Goal: Task Accomplishment & Management: Use online tool/utility

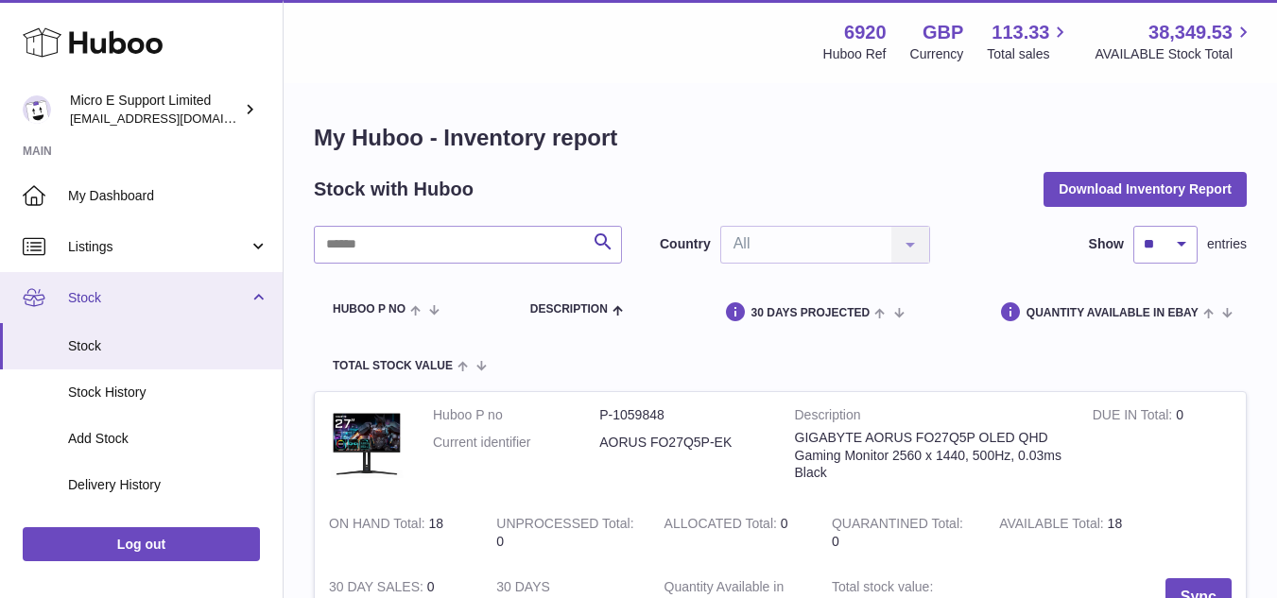
click at [194, 303] on span "Stock" at bounding box center [158, 298] width 181 height 18
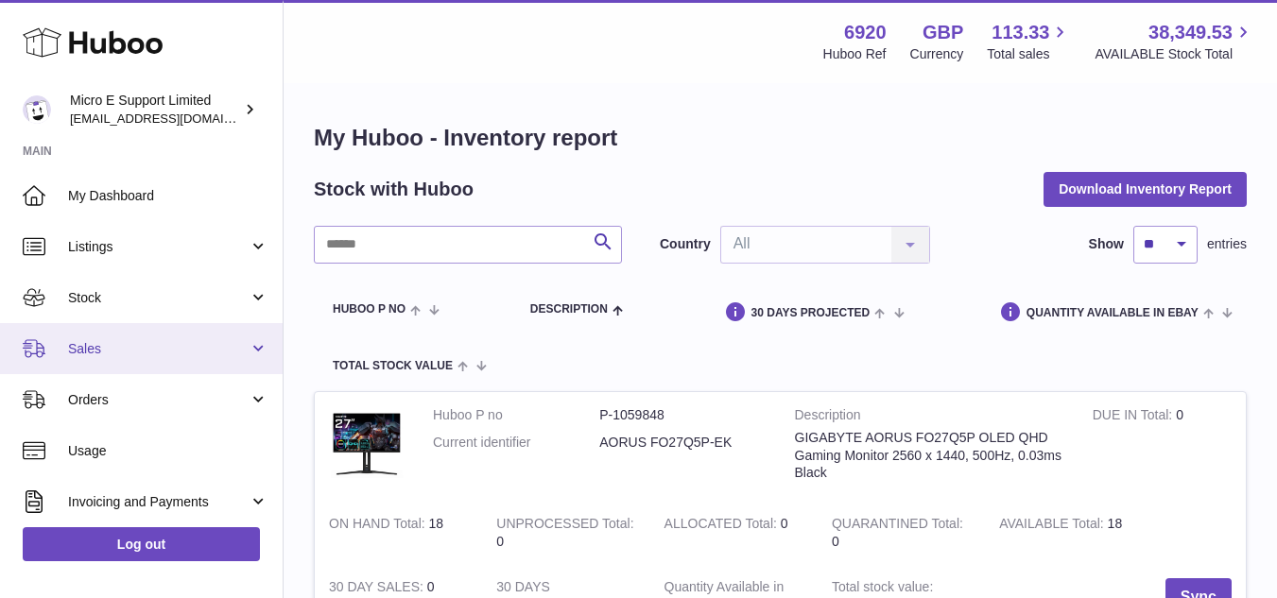
click at [179, 358] on link "Sales" at bounding box center [141, 348] width 283 height 51
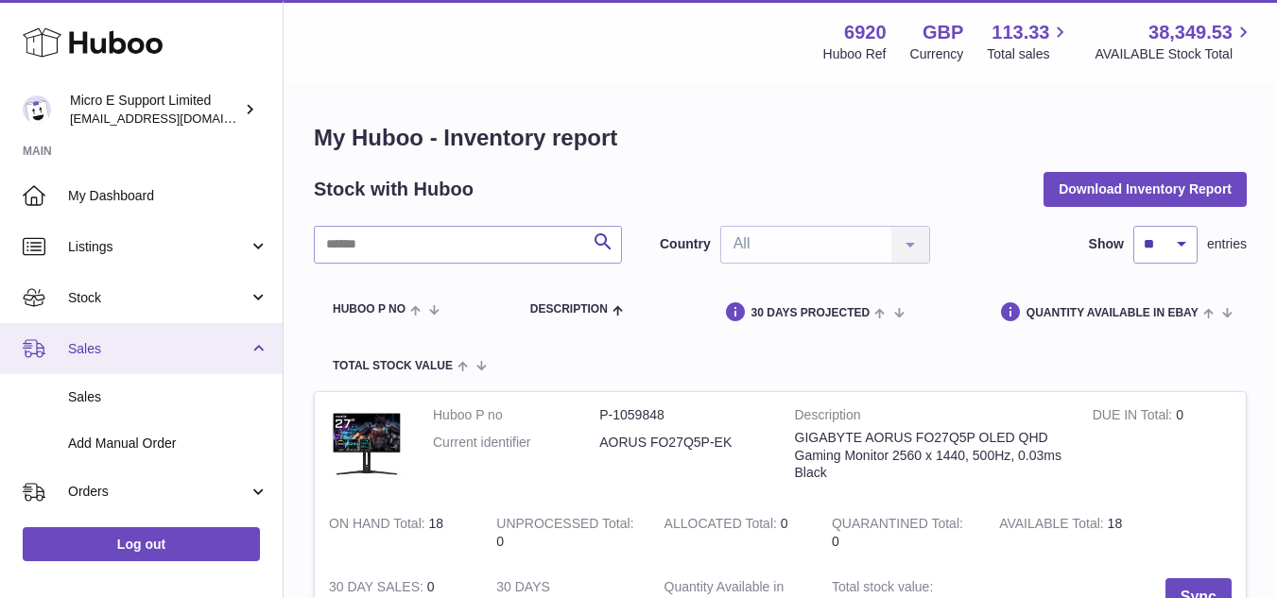
click at [179, 358] on link "Sales" at bounding box center [141, 348] width 283 height 51
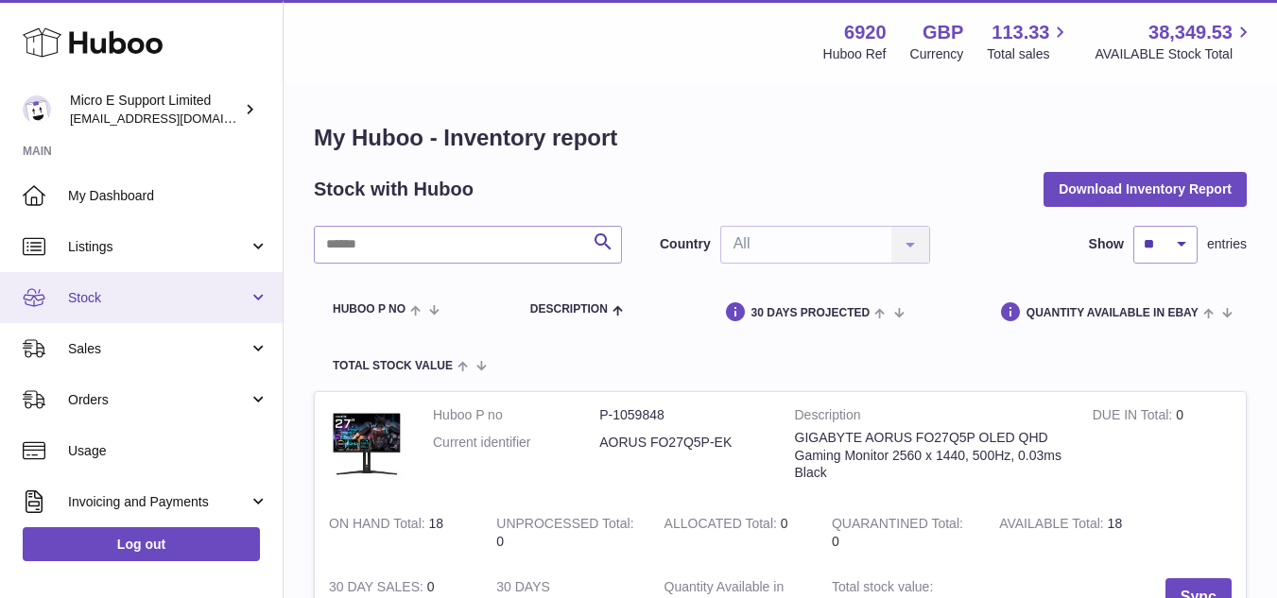
click at [192, 301] on span "Stock" at bounding box center [158, 298] width 181 height 18
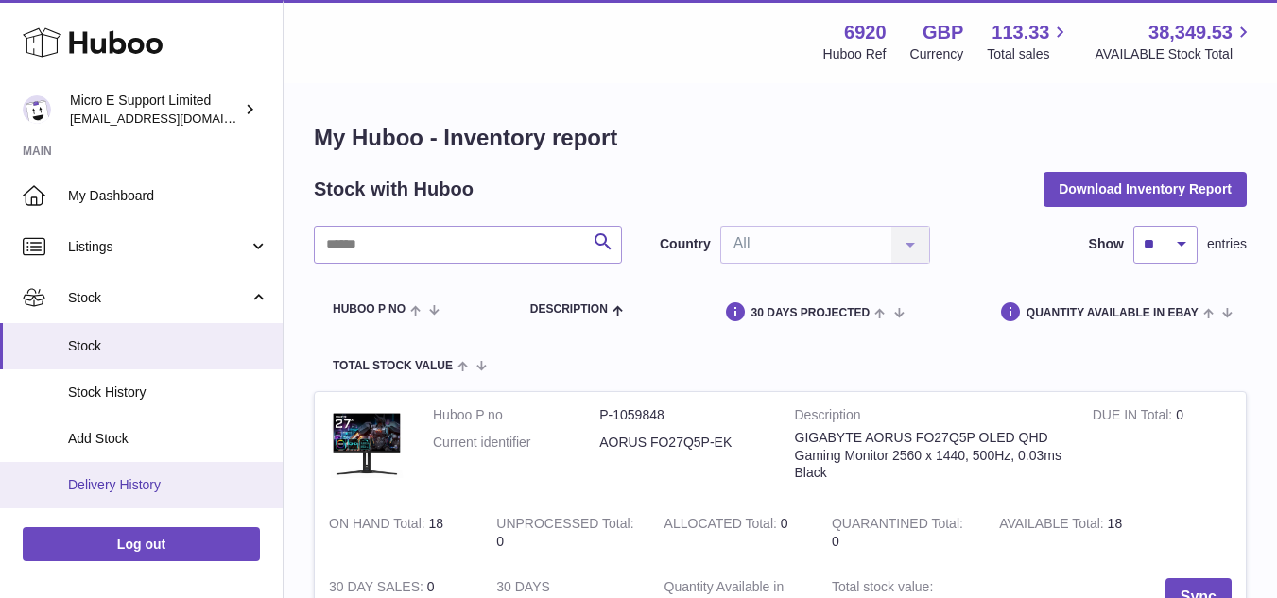
click at [130, 481] on span "Delivery History" at bounding box center [168, 485] width 200 height 18
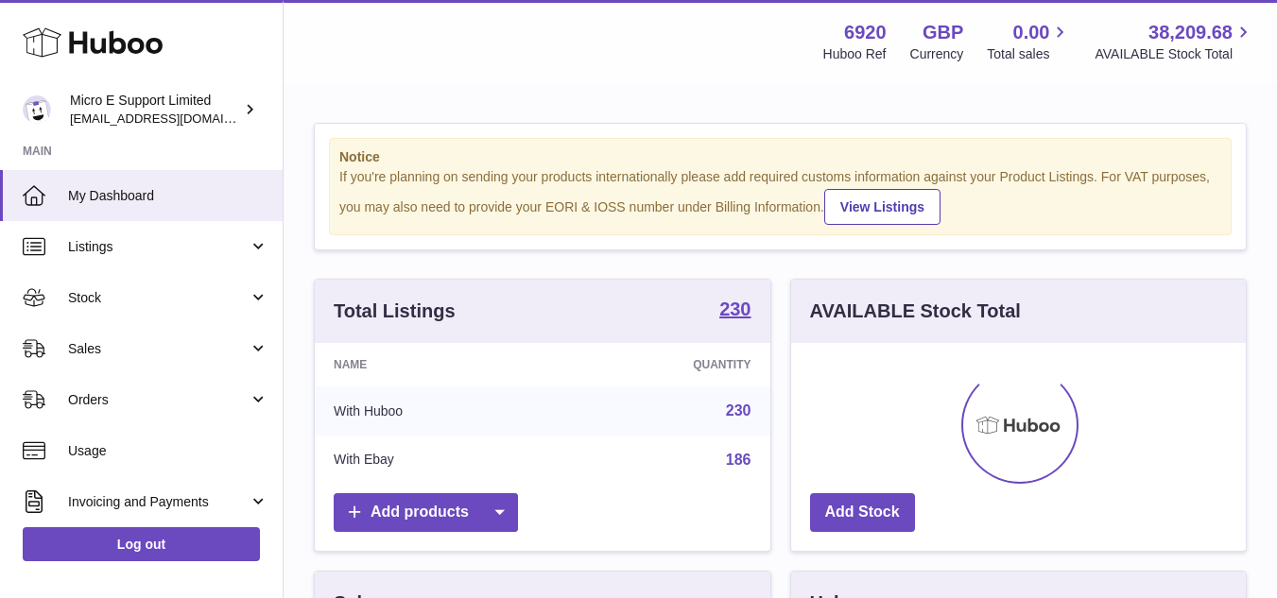
scroll to position [295, 455]
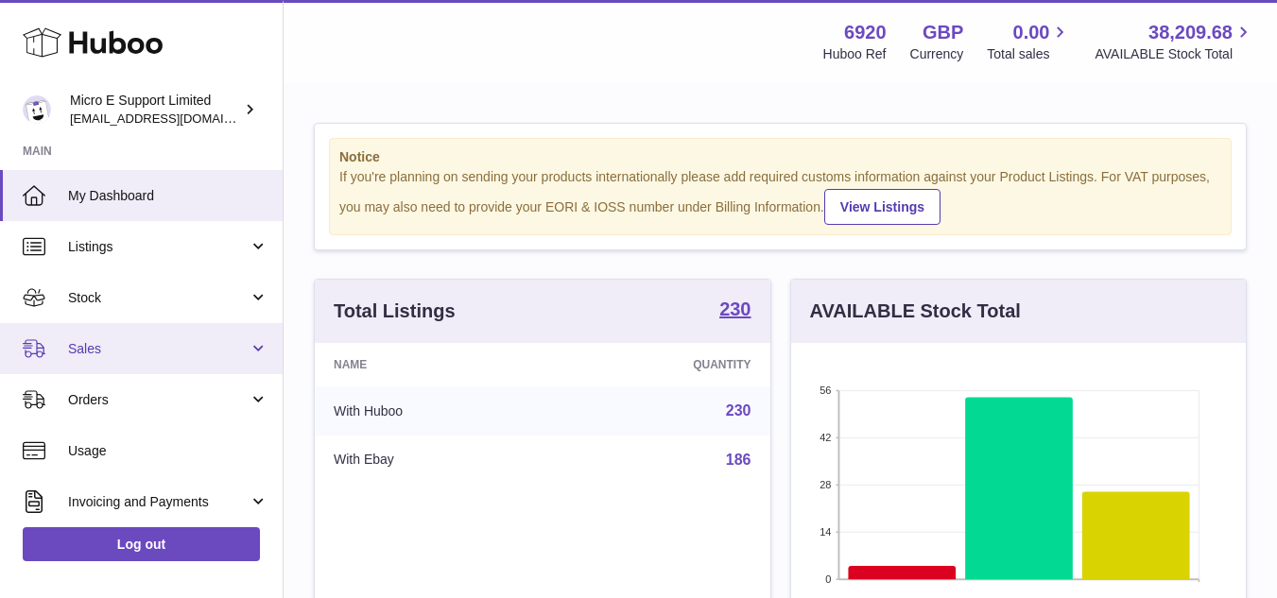
click at [239, 353] on span "Sales" at bounding box center [158, 349] width 181 height 18
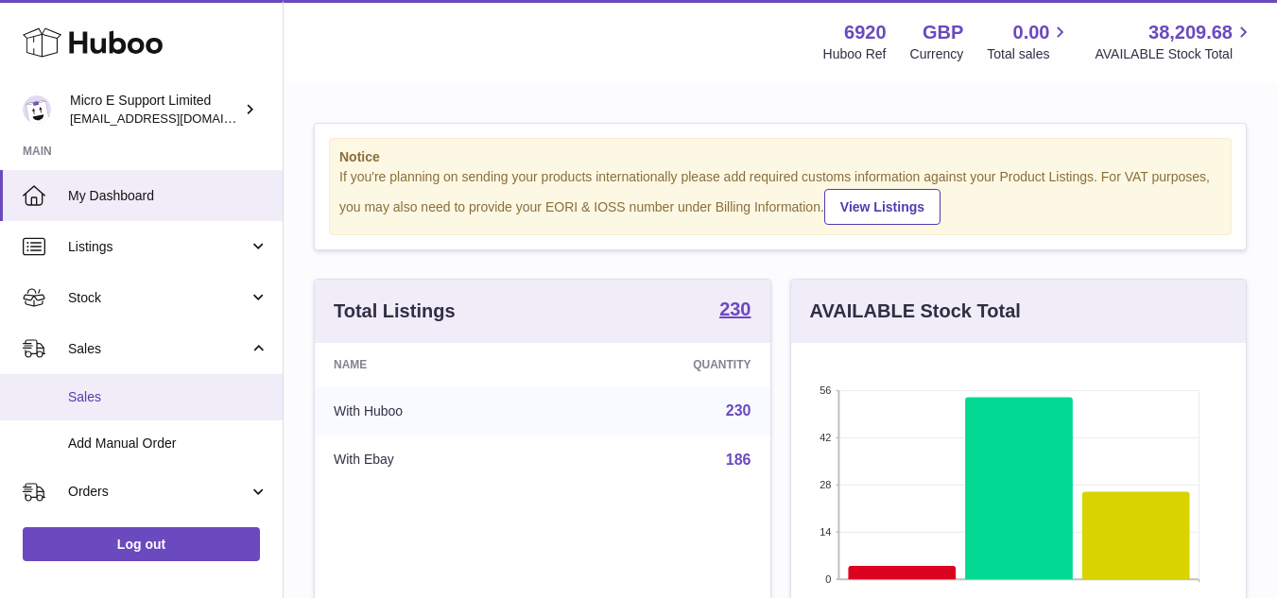
click at [94, 403] on span "Sales" at bounding box center [168, 397] width 200 height 18
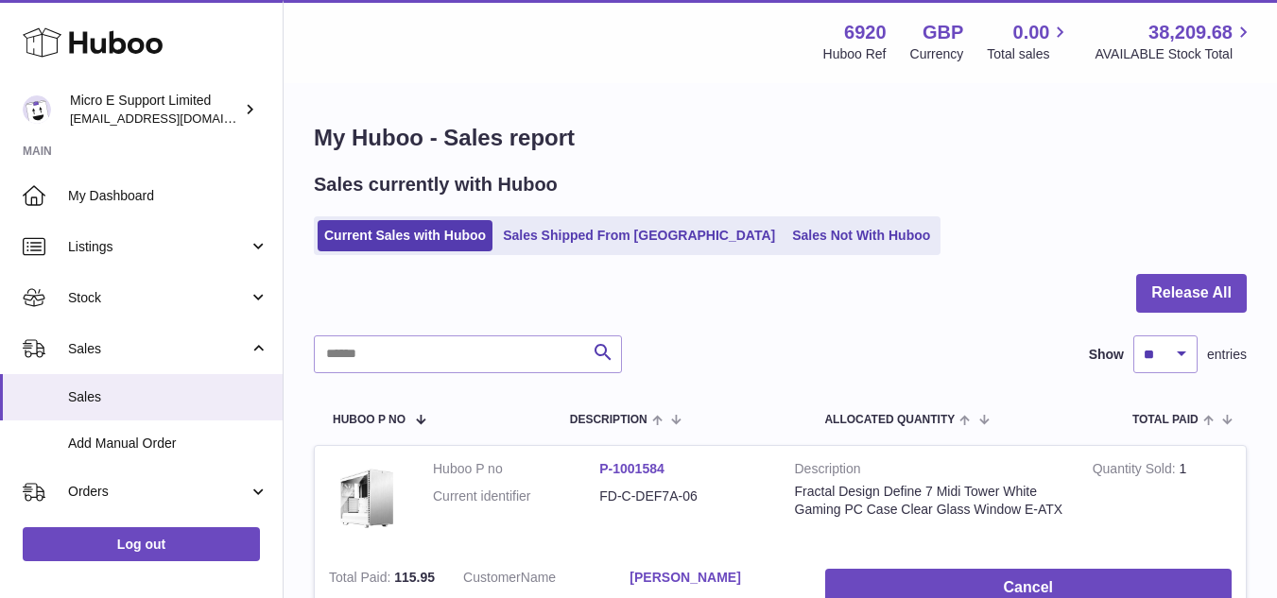
click at [858, 334] on div at bounding box center [780, 304] width 933 height 61
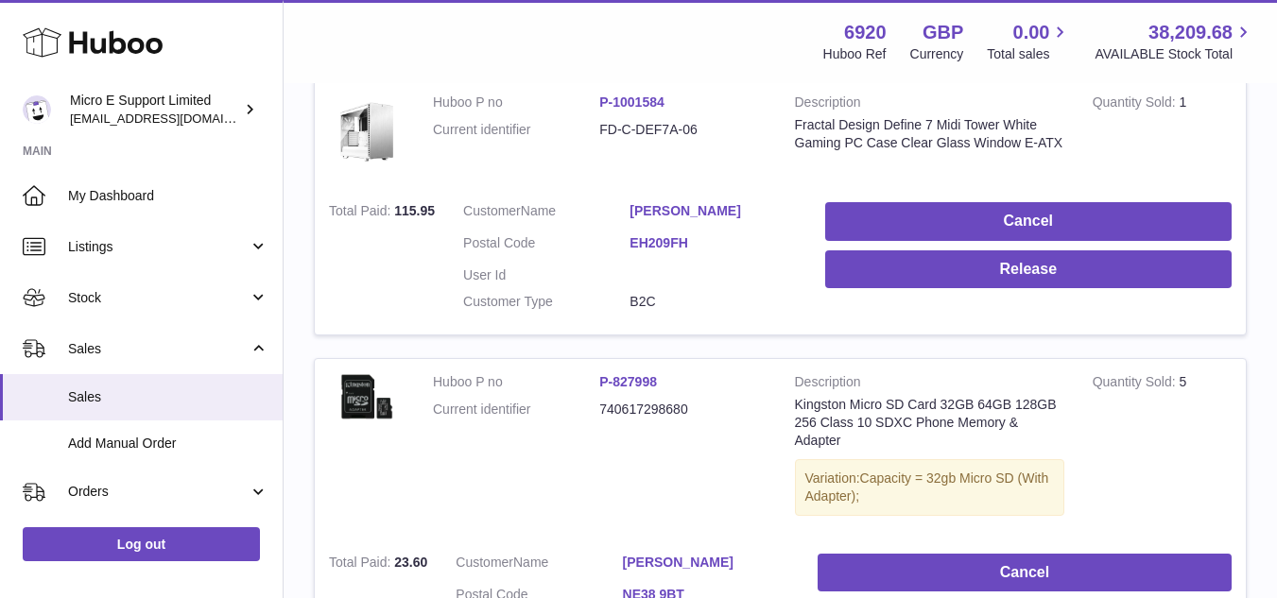
scroll to position [378, 0]
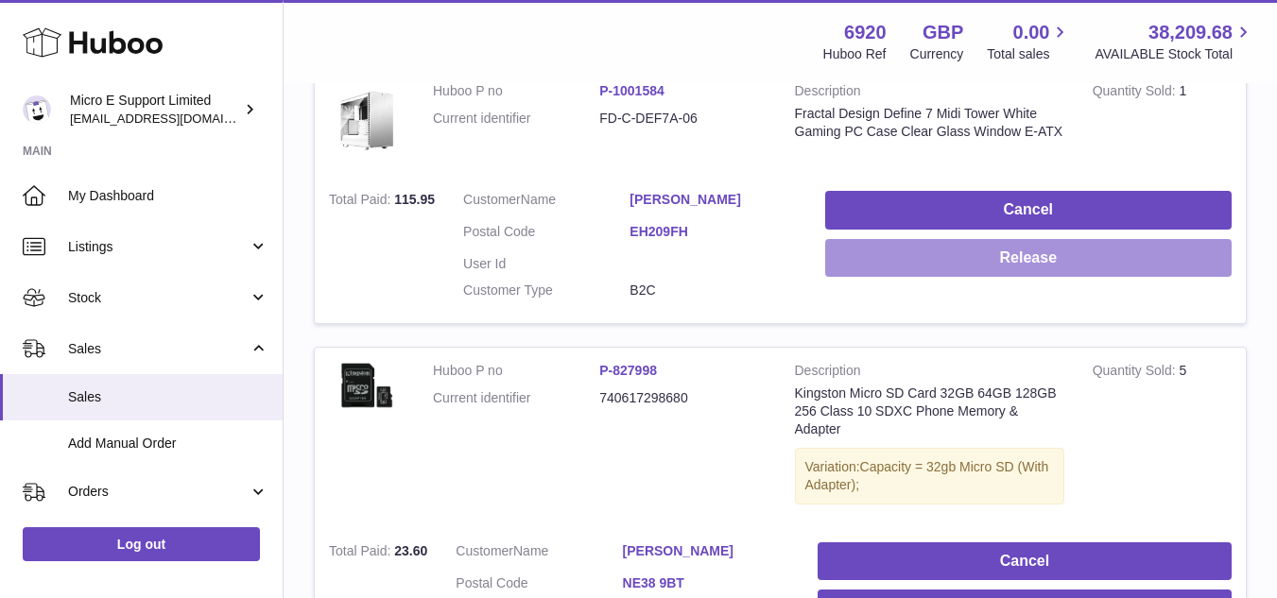
click at [1019, 261] on button "Release" at bounding box center [1028, 258] width 406 height 39
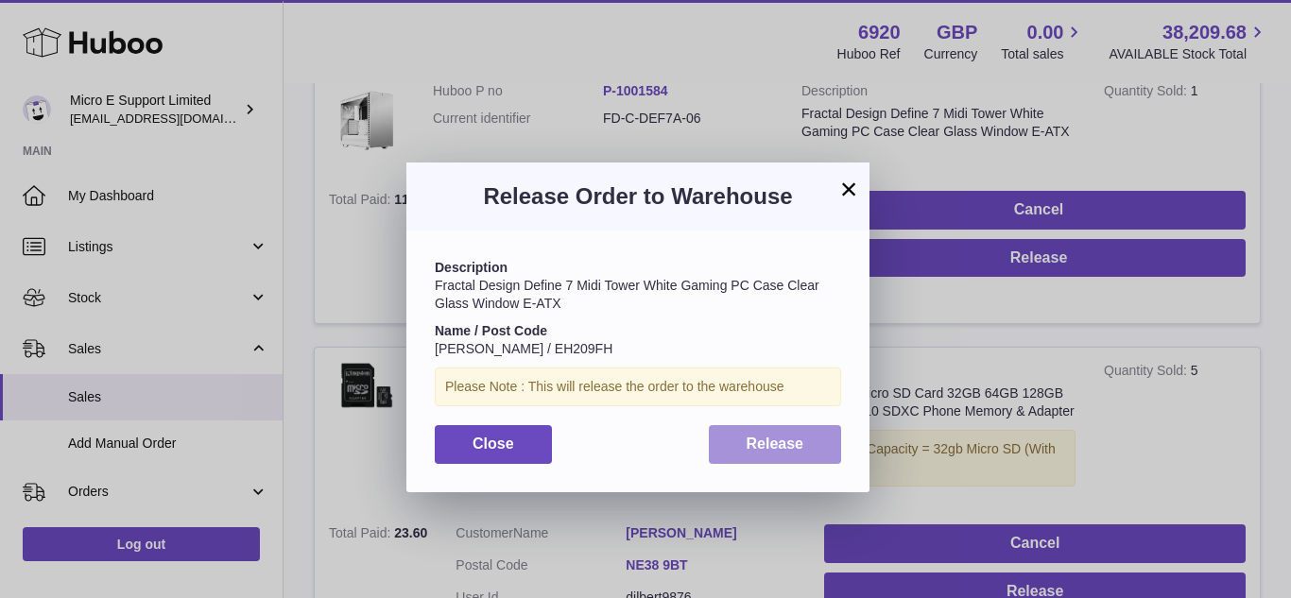
click at [778, 449] on span "Release" at bounding box center [776, 444] width 58 height 16
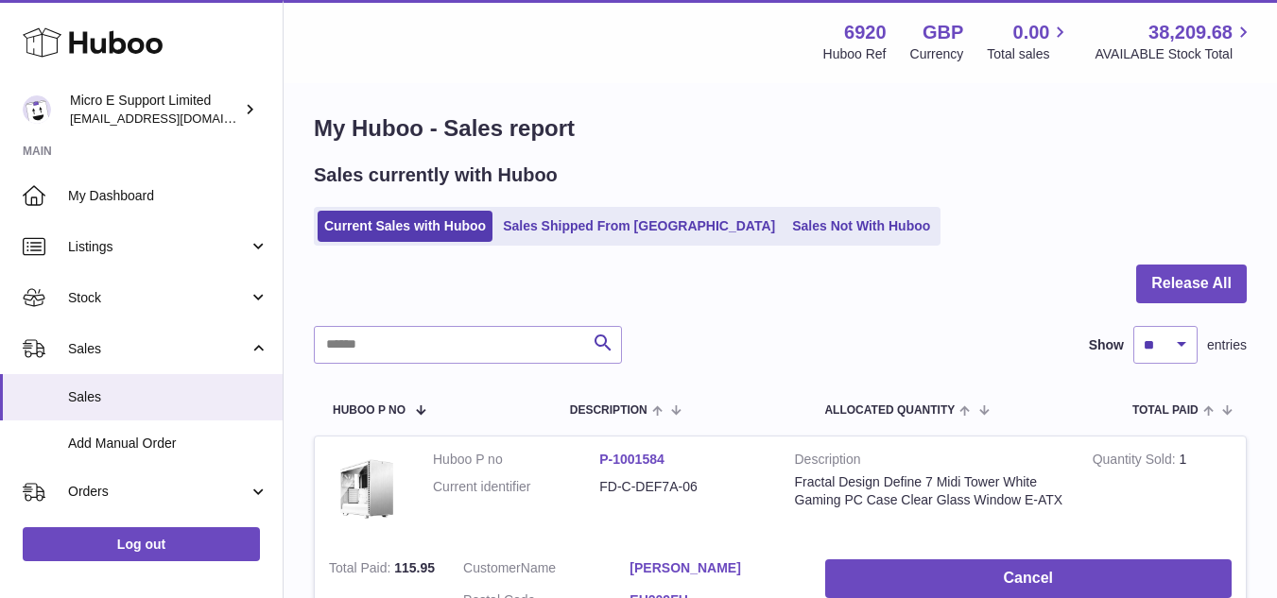
scroll to position [0, 0]
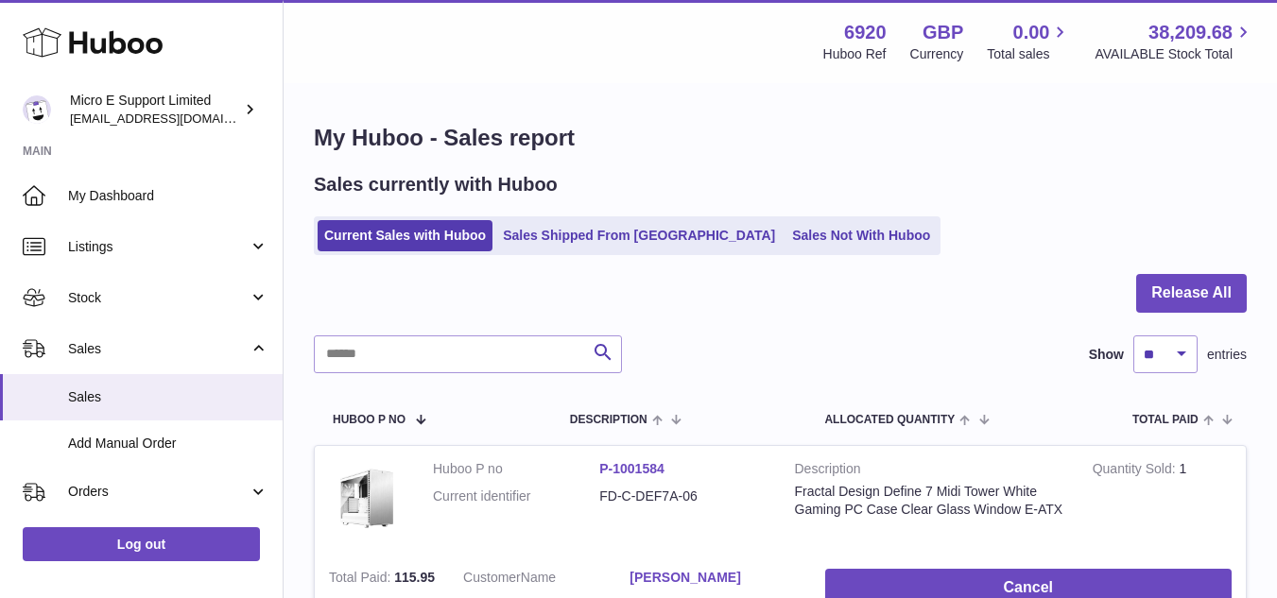
click at [879, 301] on div at bounding box center [780, 304] width 933 height 61
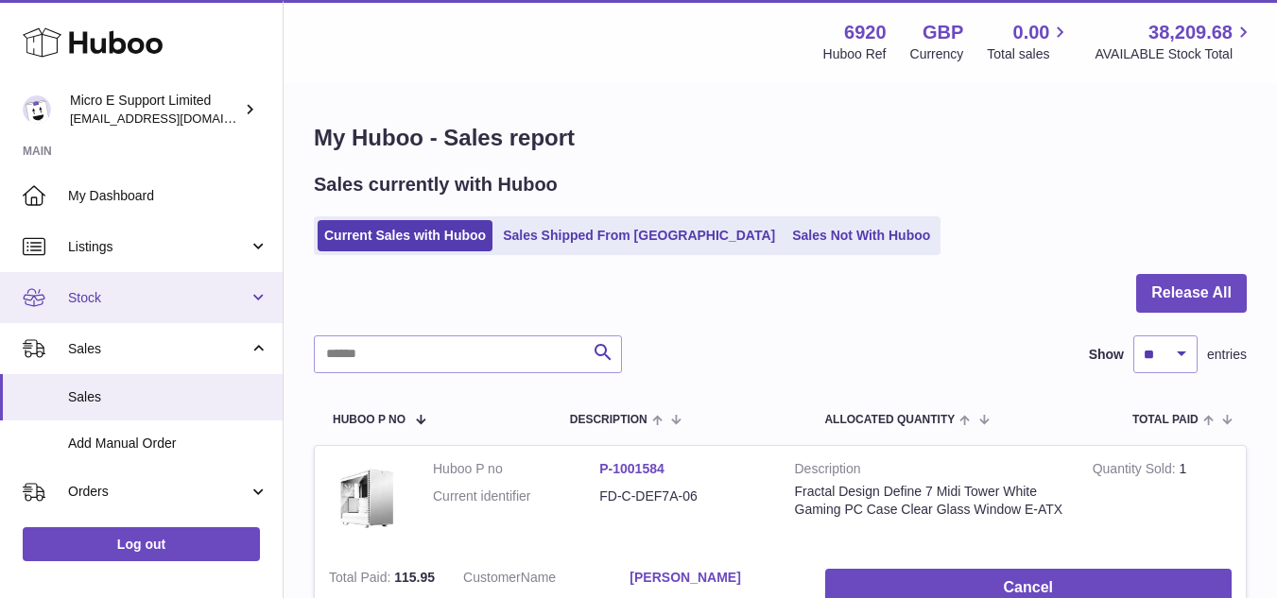
click at [221, 304] on span "Stock" at bounding box center [158, 298] width 181 height 18
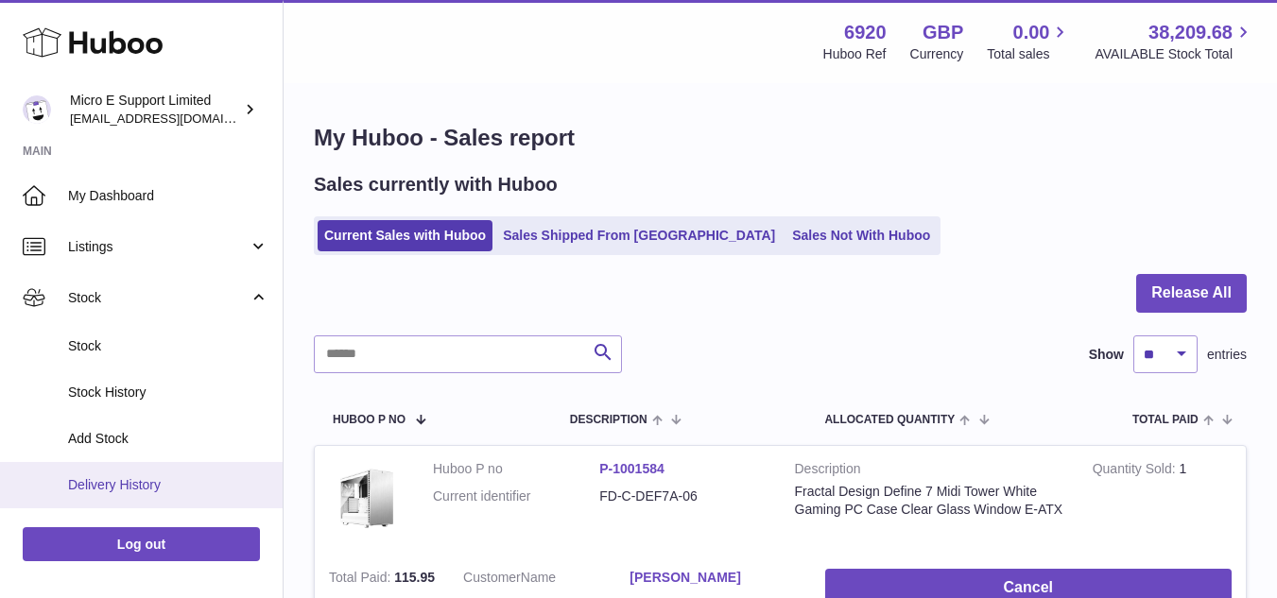
click at [125, 482] on span "Delivery History" at bounding box center [168, 485] width 200 height 18
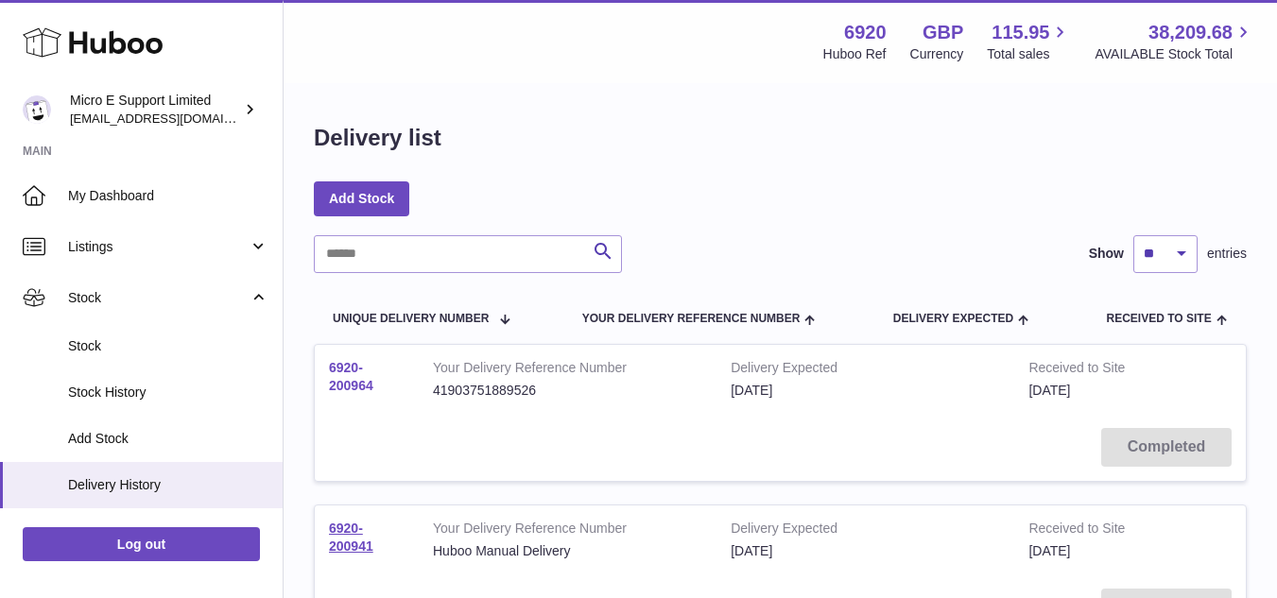
click at [351, 392] on link "6920-200964" at bounding box center [351, 376] width 44 height 33
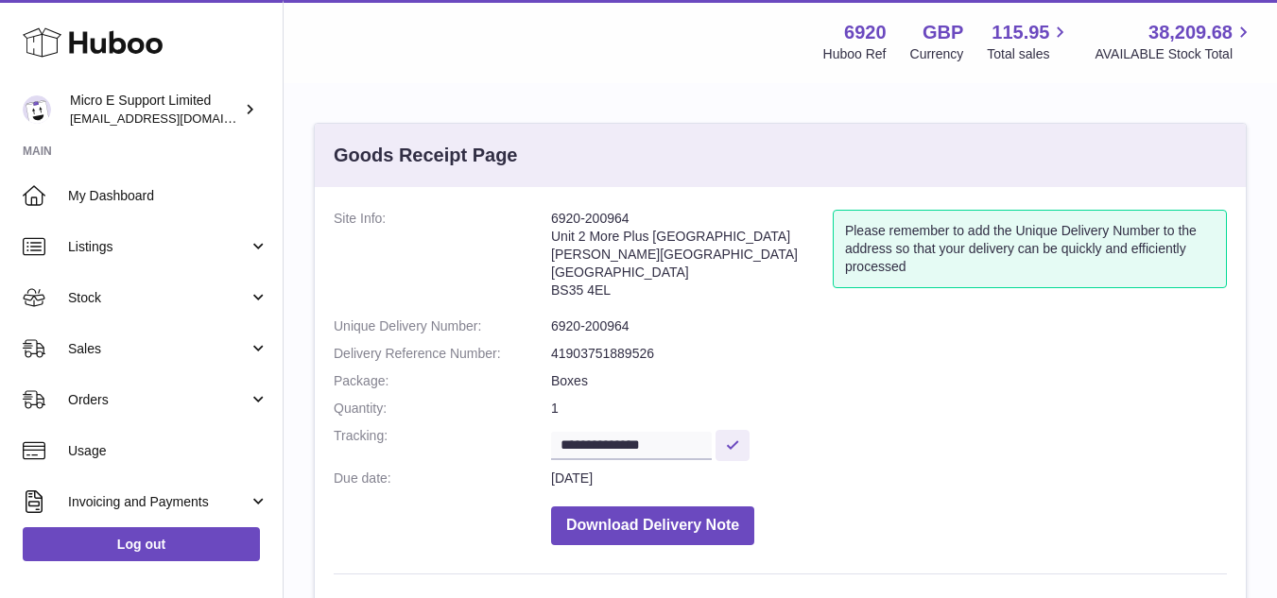
drag, startPoint x: 553, startPoint y: 291, endPoint x: 614, endPoint y: 292, distance: 61.4
click at [614, 292] on address "6920-200964 Unit 2 [GEOGRAPHIC_DATA][STREET_ADDRESS][PERSON_NAME]" at bounding box center [692, 259] width 282 height 98
click at [612, 228] on address "6920-200964 Unit 2 [GEOGRAPHIC_DATA][STREET_ADDRESS][PERSON_NAME]" at bounding box center [692, 259] width 282 height 98
drag, startPoint x: 553, startPoint y: 218, endPoint x: 630, endPoint y: 287, distance: 103.8
click at [630, 287] on address "6920-200964 Unit 2 [GEOGRAPHIC_DATA][STREET_ADDRESS][PERSON_NAME]" at bounding box center [692, 259] width 282 height 98
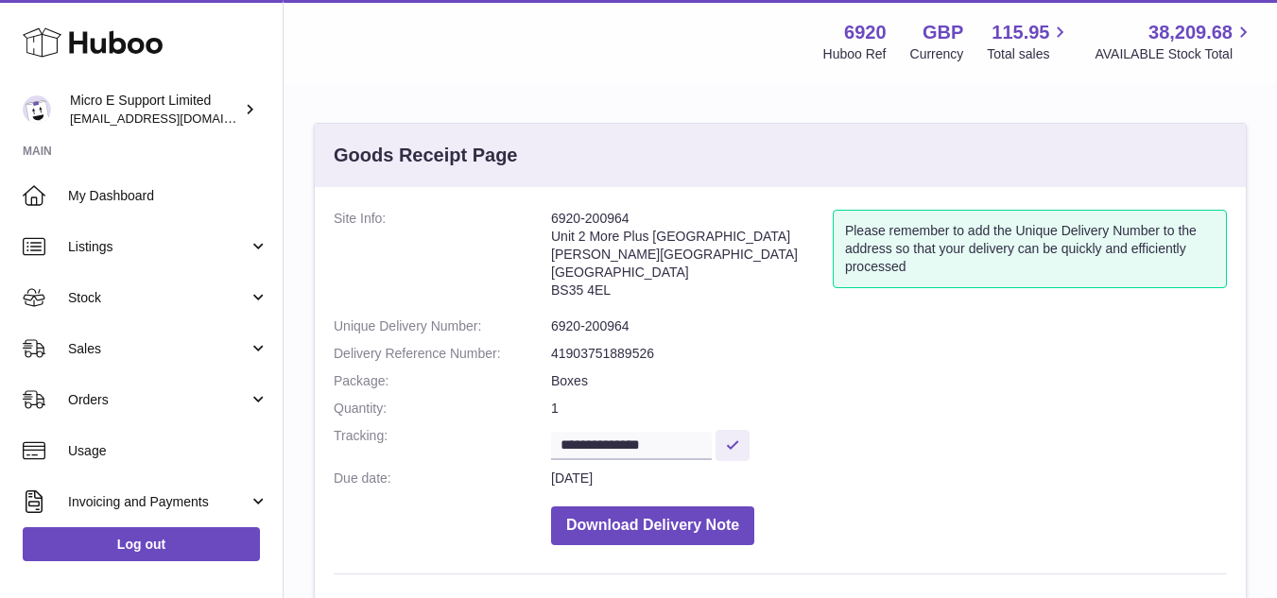
copy address "6920-200964 Unit 2 [GEOGRAPHIC_DATA][STREET_ADDRESS][PERSON_NAME]"
click at [366, 29] on div "Menu Huboo 6920 Huboo Ref GBP Currency 115.95 Total sales 38,209.68 AVAILABLE S…" at bounding box center [780, 41] width 948 height 43
